Goal: Complete application form

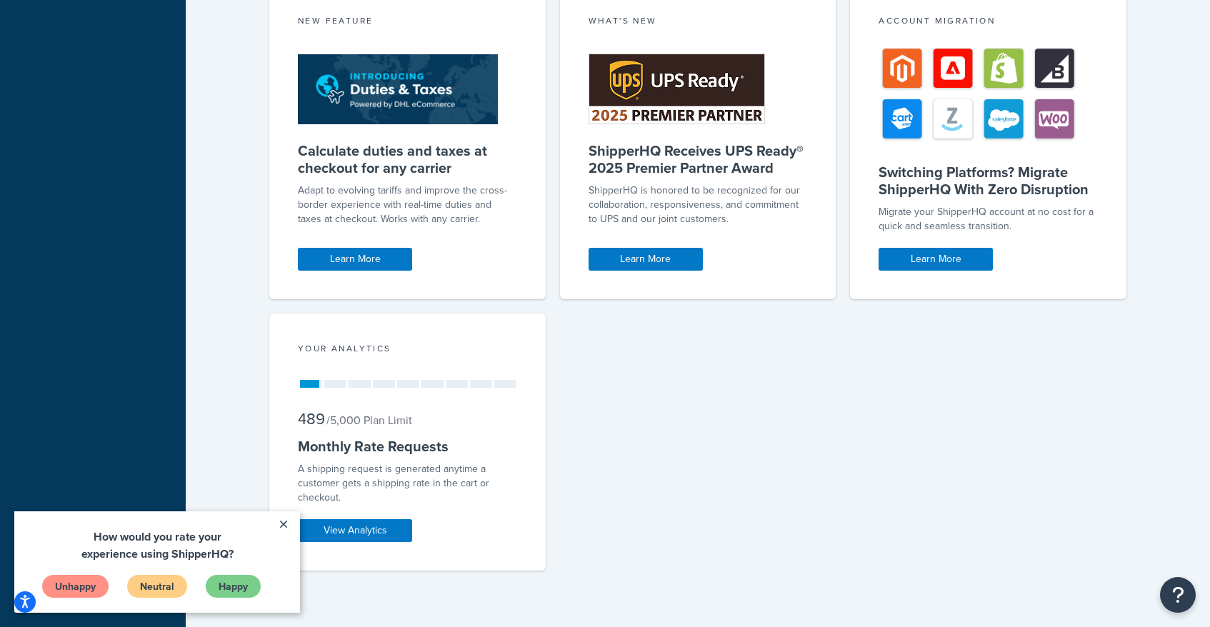
scroll to position [744, 0]
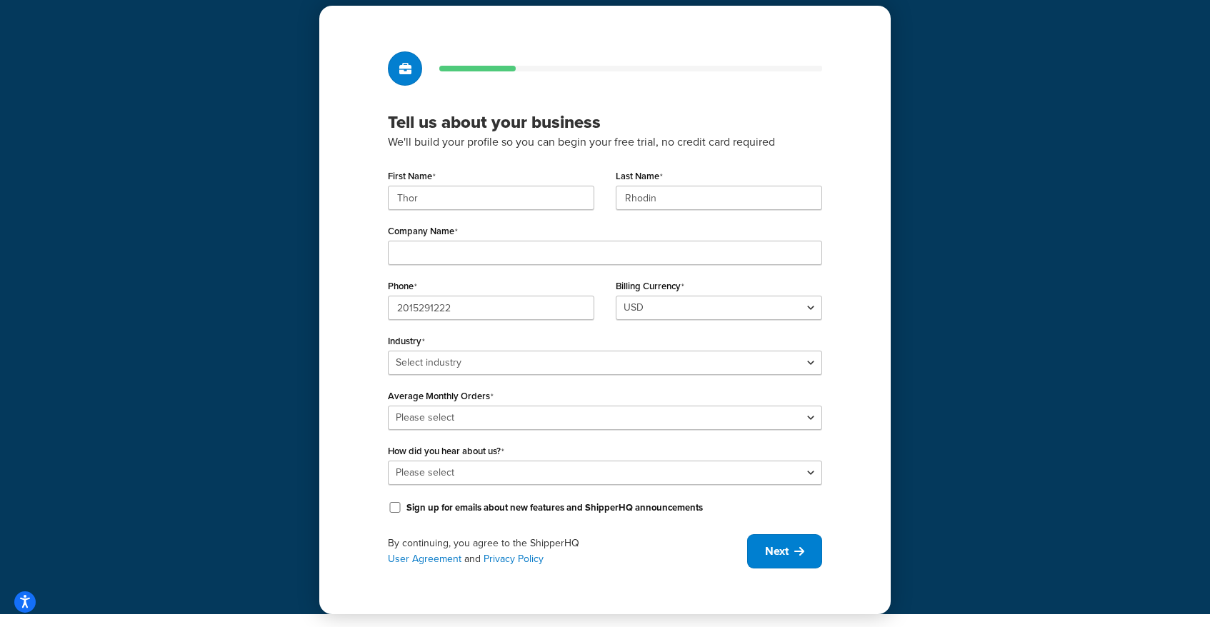
scroll to position [49, 0]
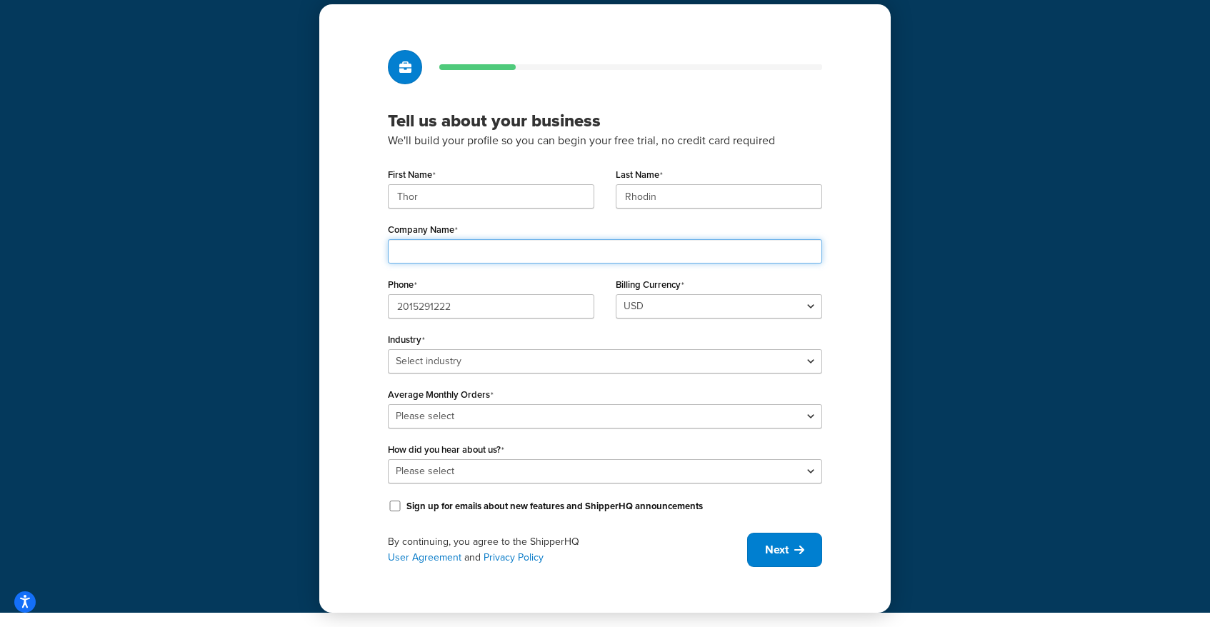
click at [475, 249] on input "Company Name" at bounding box center [605, 251] width 434 height 24
type input "Tsunami Fishing"
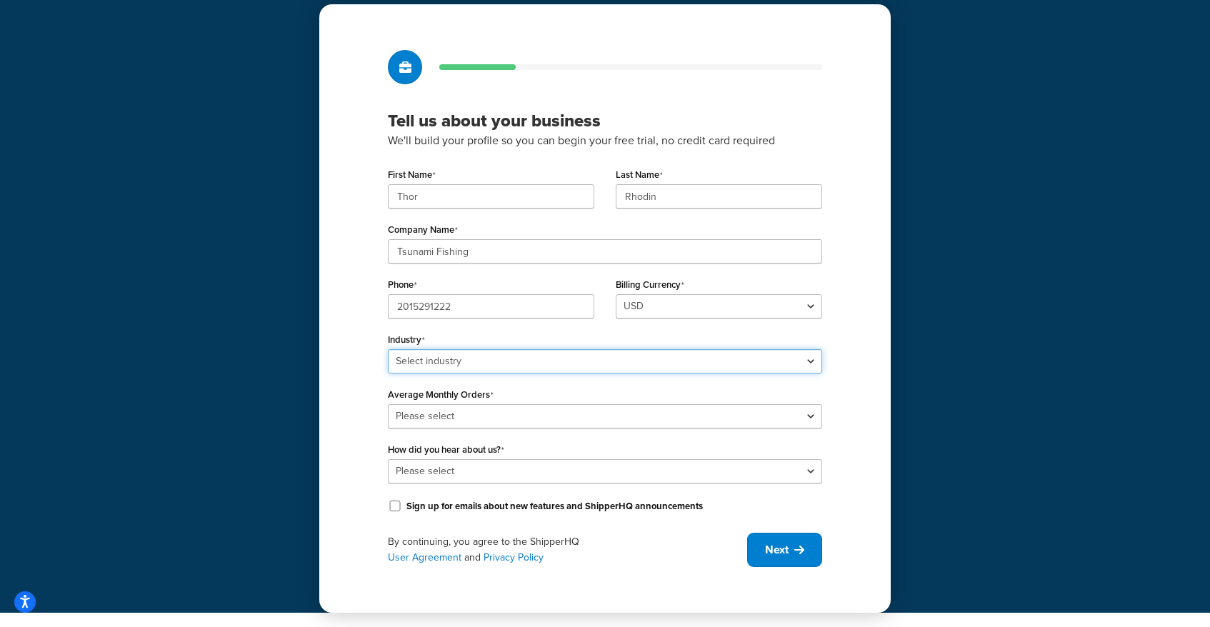
click at [572, 361] on select "Select industry Automotive Adult Agriculture Alcohol, Tobacco & CBD Arts & Craf…" at bounding box center [605, 361] width 434 height 24
select select "22"
click at [388, 349] on select "Select industry Automotive Adult Agriculture Alcohol, Tobacco & CBD Arts & Craf…" at bounding box center [605, 361] width 434 height 24
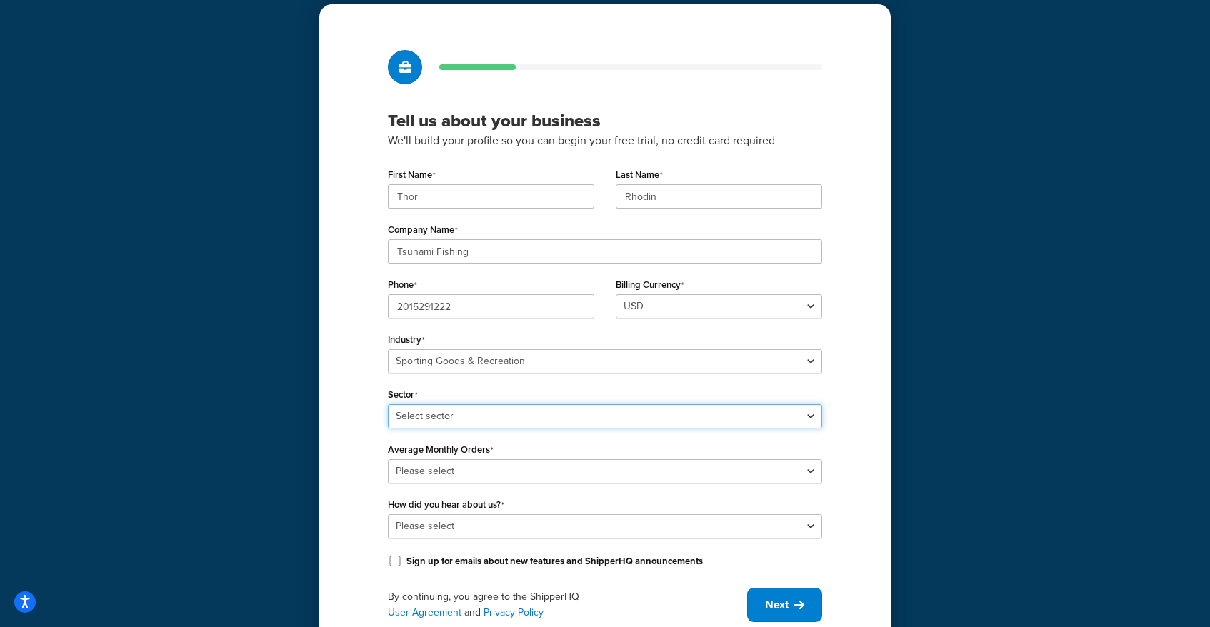
click at [547, 416] on select "Select sector Boating & Marine Equipment Camping & Outdoor Equipment Hunting & …" at bounding box center [605, 416] width 434 height 24
select select "53"
click at [388, 404] on select "Select sector Boating & Marine Equipment Camping & Outdoor Equipment Hunting & …" at bounding box center [605, 416] width 434 height 24
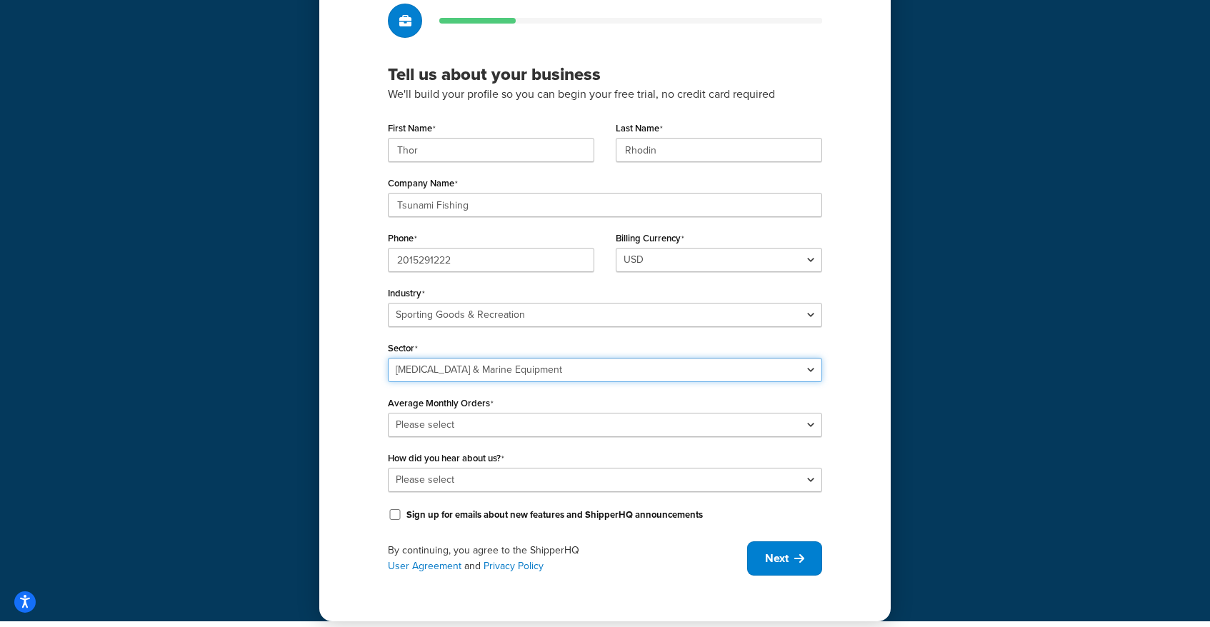
scroll to position [104, 0]
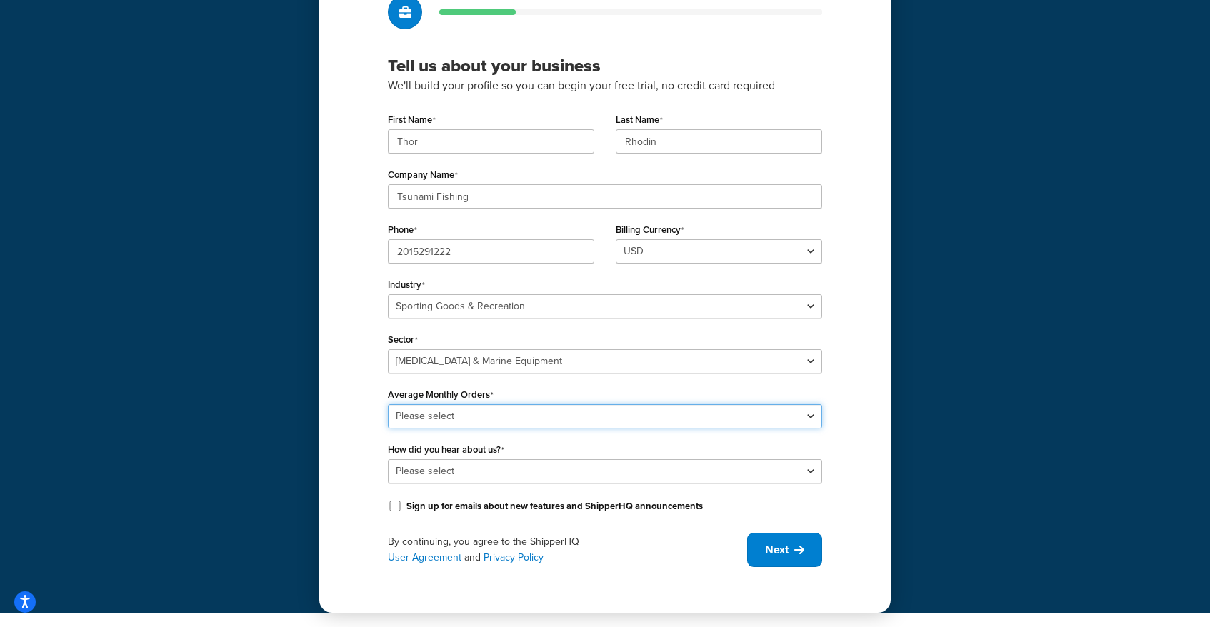
click at [509, 417] on select "Please select 0-500 501-1,000 1,001-10,000 10,001-20,000 Over 20,000" at bounding box center [605, 416] width 434 height 24
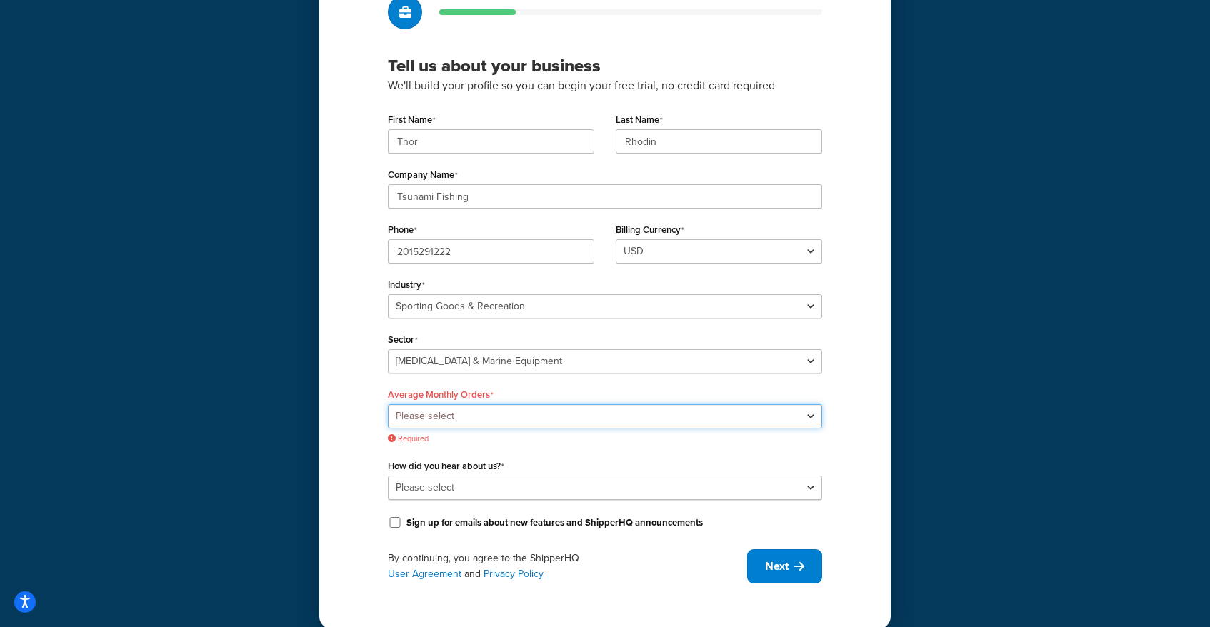
click at [692, 412] on select "Please select 0-500 501-1,000 1,001-10,000 10,001-20,000 Over 20,000" at bounding box center [605, 416] width 434 height 24
click at [711, 415] on select "Please select 0-500 501-1,000 1,001-10,000 10,001-20,000 Over 20,000" at bounding box center [605, 416] width 434 height 24
select select "1"
click at [388, 404] on select "Please select 0-500 501-1,000 1,001-10,000 10,001-20,000 Over 20,000" at bounding box center [605, 416] width 434 height 24
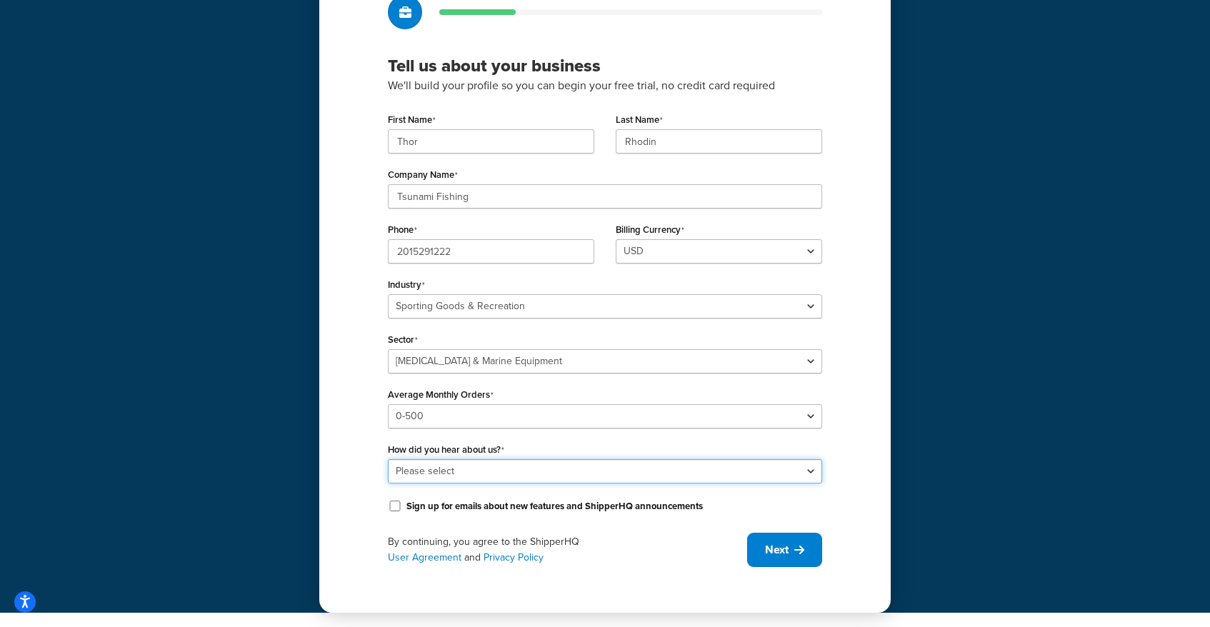
click at [568, 474] on select "Please select Online Search App Store or Marketplace Listing Referred by Agency…" at bounding box center [605, 471] width 434 height 24
select select "1"
click at [388, 459] on select "Please select Online Search App Store or Marketplace Listing Referred by Agency…" at bounding box center [605, 471] width 434 height 24
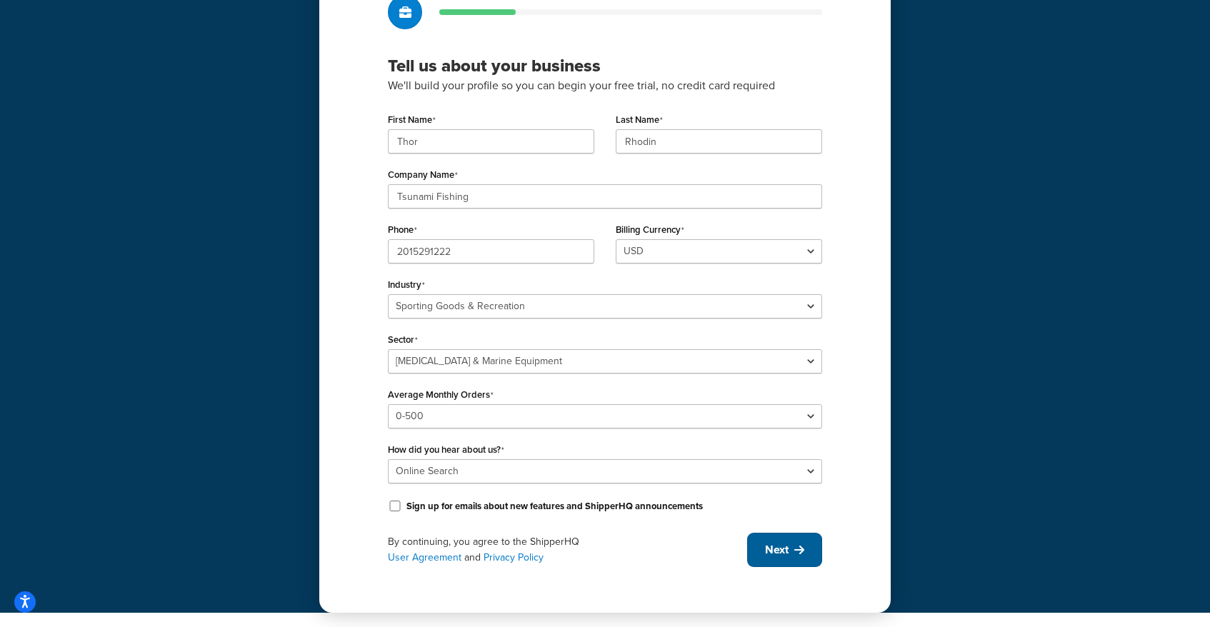
click at [775, 554] on span "Next" at bounding box center [777, 550] width 24 height 16
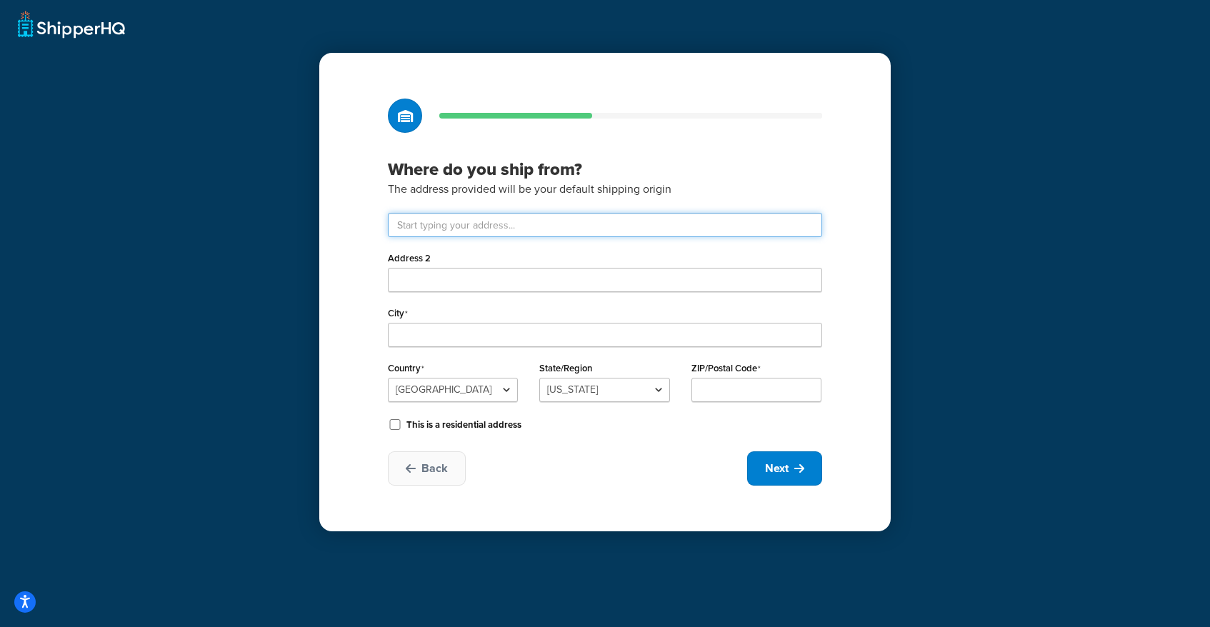
click at [487, 223] on input "text" at bounding box center [605, 225] width 434 height 24
click at [333, 196] on div "Where do you ship from? The address provided will be your default shipping orig…" at bounding box center [604, 292] width 571 height 478
click at [493, 224] on input "text" at bounding box center [605, 225] width 434 height 24
type input "1851 Gunn Hwy"
type input "Odessa"
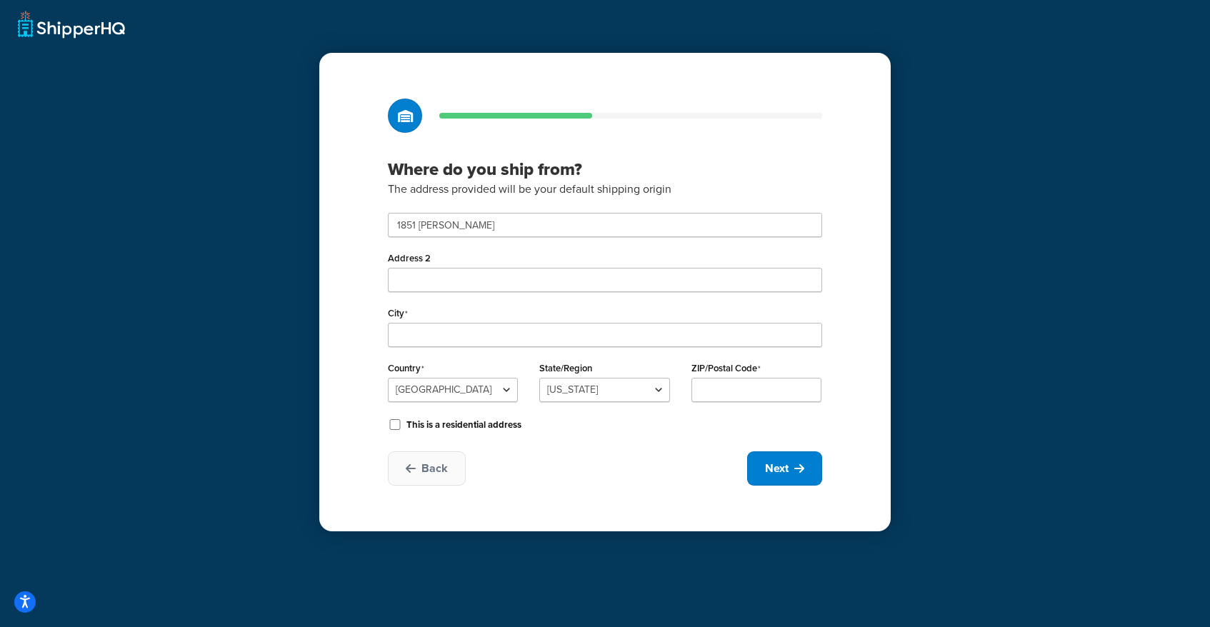
select select "9"
type input "33556"
click at [773, 473] on span "Next" at bounding box center [777, 469] width 24 height 16
select select "1"
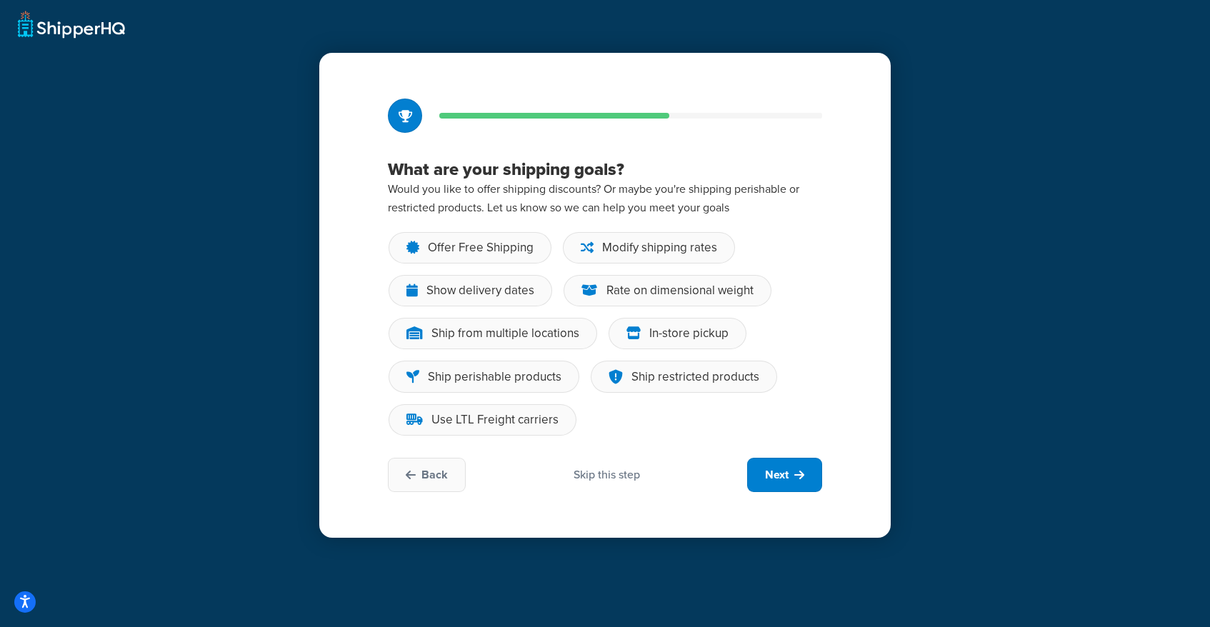
click at [622, 475] on div "Skip this step" at bounding box center [606, 475] width 66 height 16
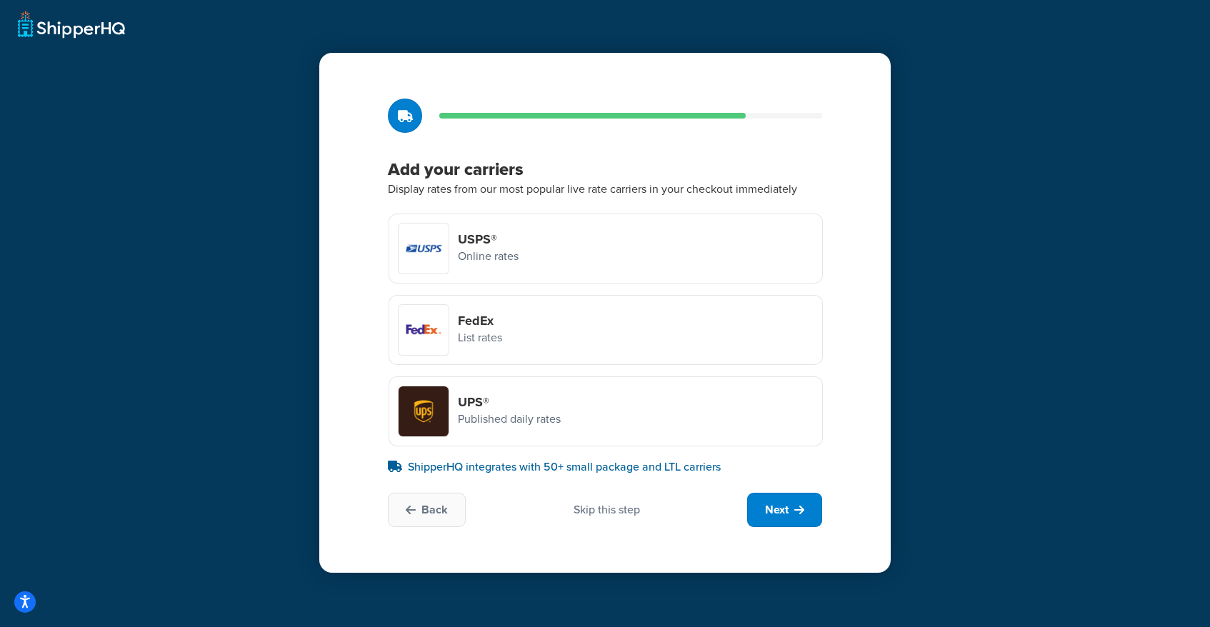
click at [616, 508] on div "Skip this step" at bounding box center [606, 510] width 66 height 16
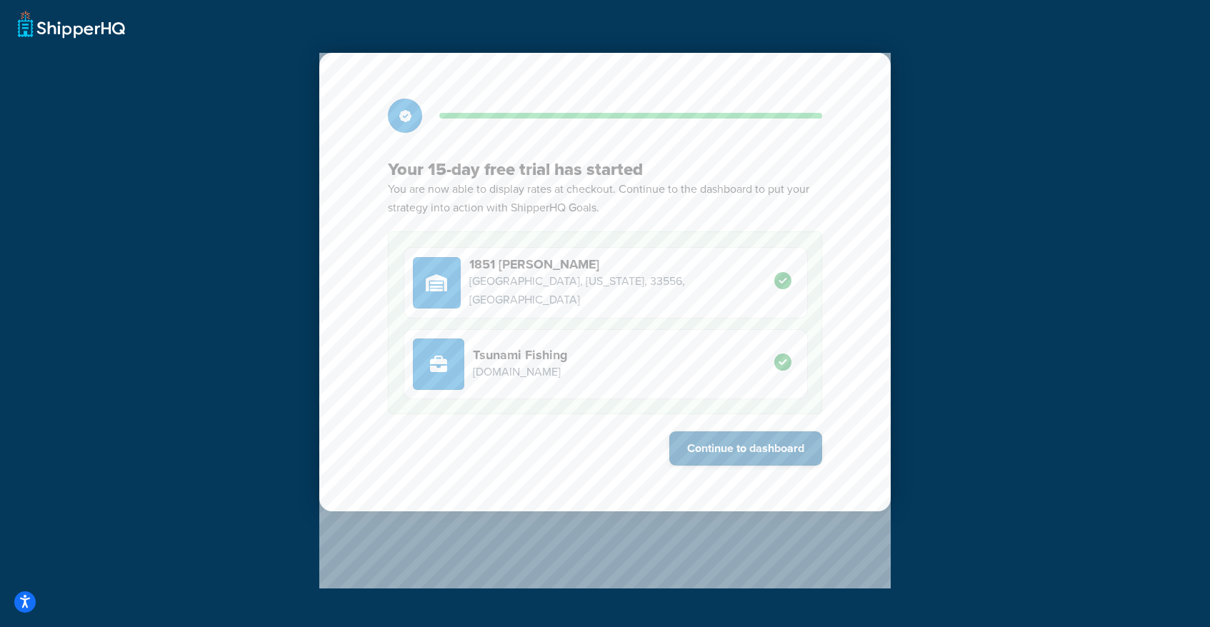
click at [763, 445] on button "Continue to dashboard" at bounding box center [745, 448] width 153 height 34
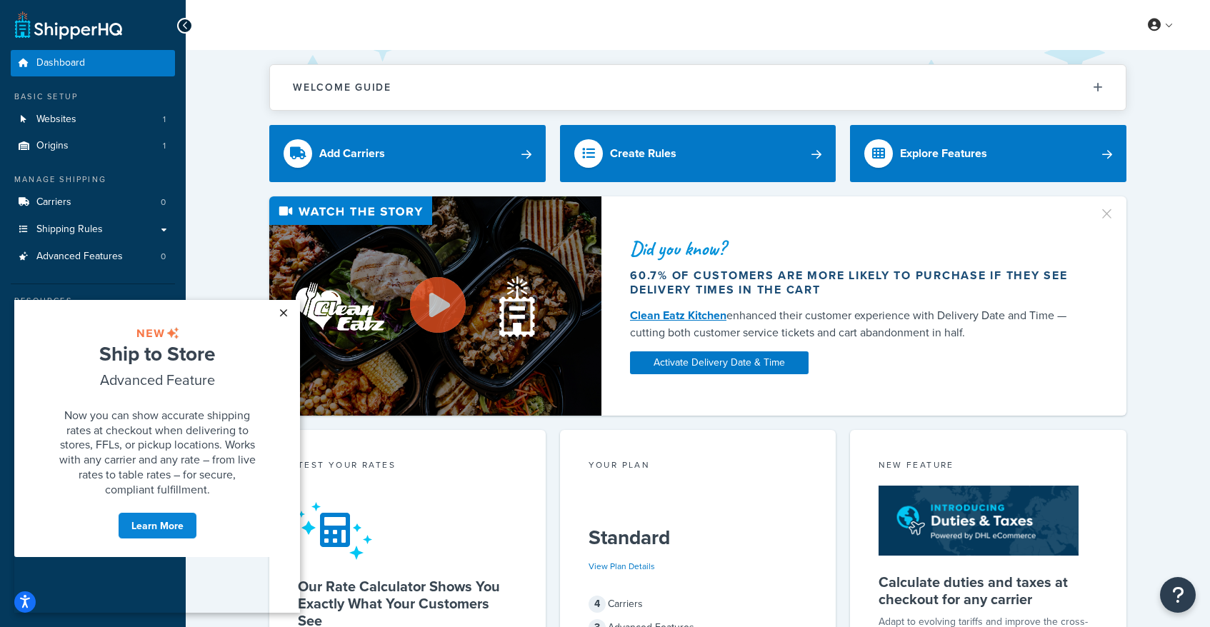
click at [283, 312] on link "×" at bounding box center [283, 313] width 25 height 26
